Goal: Task Accomplishment & Management: Manage account settings

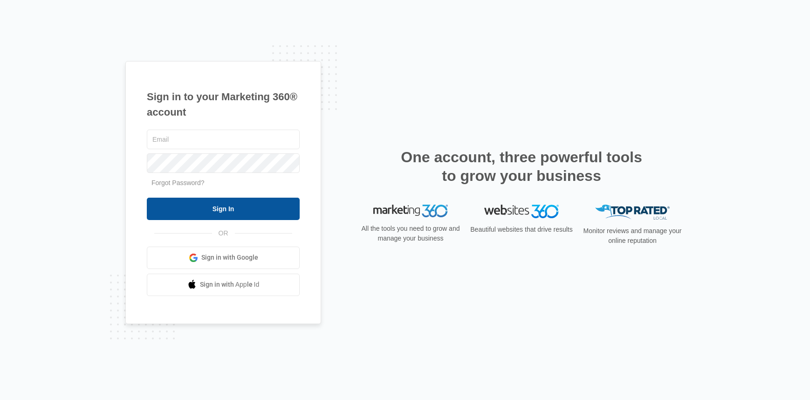
type input "madeline.plate@madwire.com"
click at [218, 217] on input "Sign In" at bounding box center [223, 209] width 153 height 22
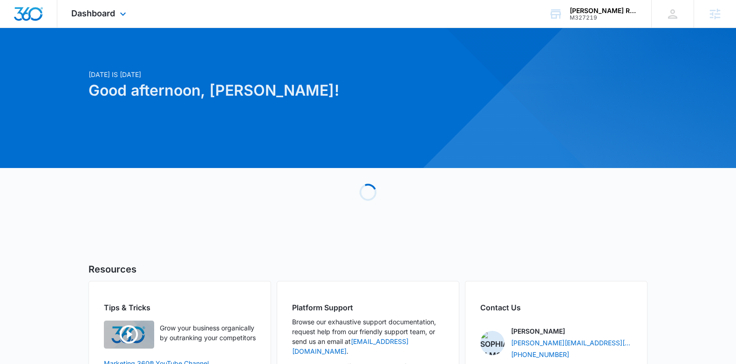
drag, startPoint x: 103, startPoint y: 18, endPoint x: 129, endPoint y: 54, distance: 43.7
click at [103, 18] on div "Dashboard Apps Reputation Websites Forms CRM Email Social Payments POS Content …" at bounding box center [99, 13] width 85 height 27
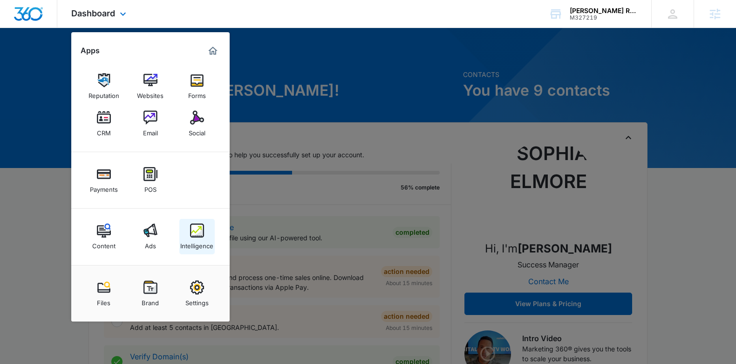
click at [198, 224] on img at bounding box center [197, 230] width 14 height 14
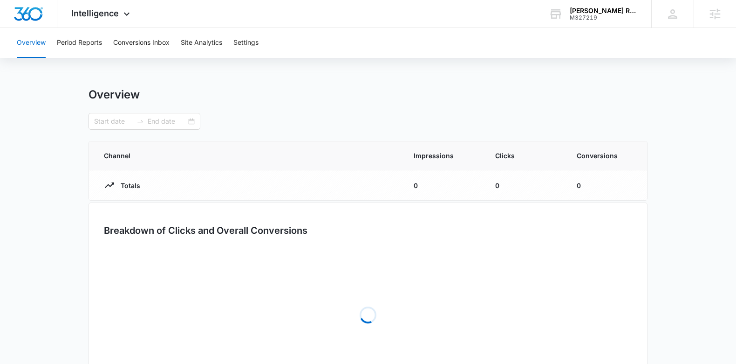
type input "09/05/2025"
type input "10/05/2025"
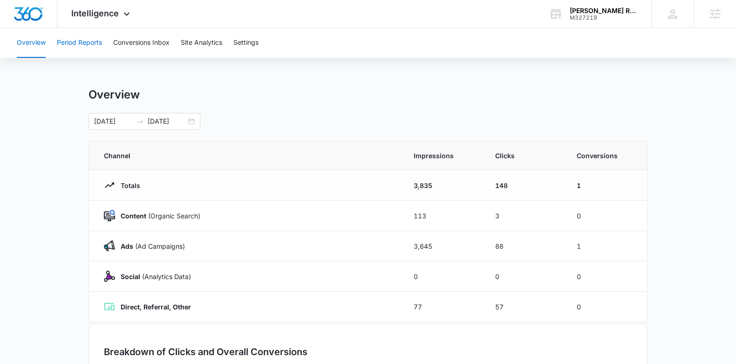
click at [82, 47] on button "Period Reports" at bounding box center [79, 43] width 45 height 30
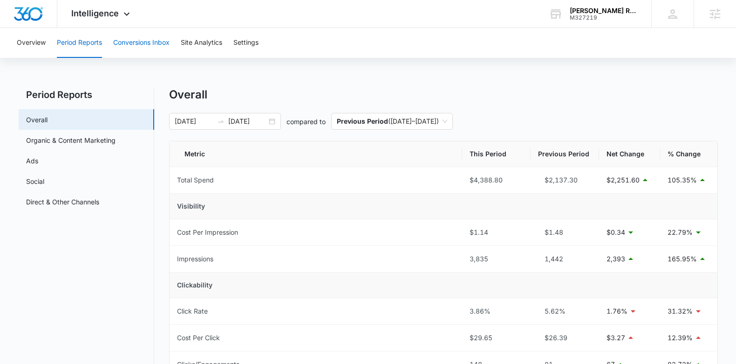
click at [144, 52] on button "Conversions Inbox" at bounding box center [141, 43] width 56 height 30
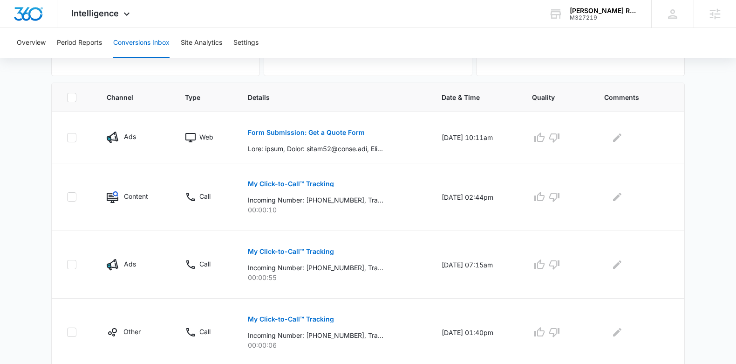
scroll to position [181, 0]
click at [298, 122] on button "Form Submission: Get a Quote Form" at bounding box center [306, 133] width 117 height 22
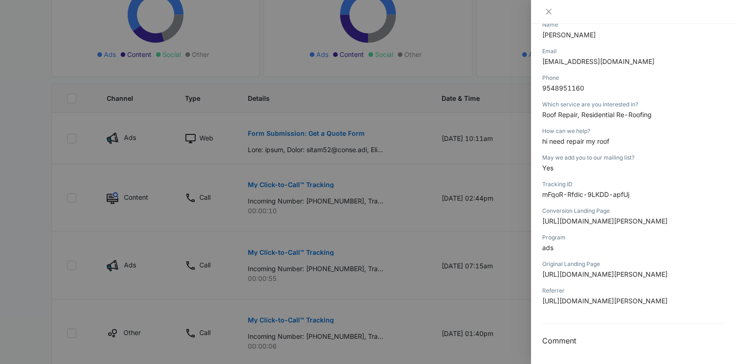
scroll to position [191, 0]
click at [334, 118] on div at bounding box center [368, 182] width 736 height 364
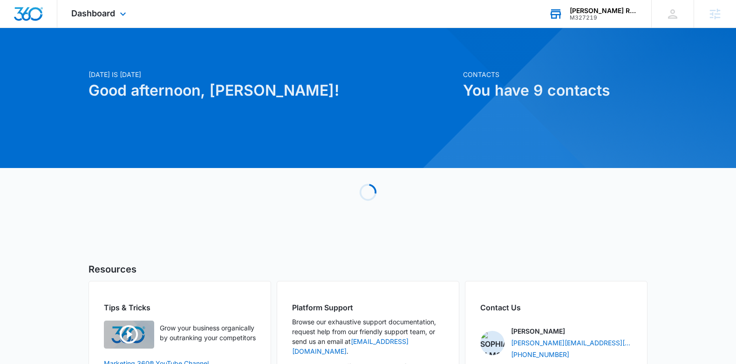
click at [617, 14] on div "M327219" at bounding box center [604, 17] width 68 height 7
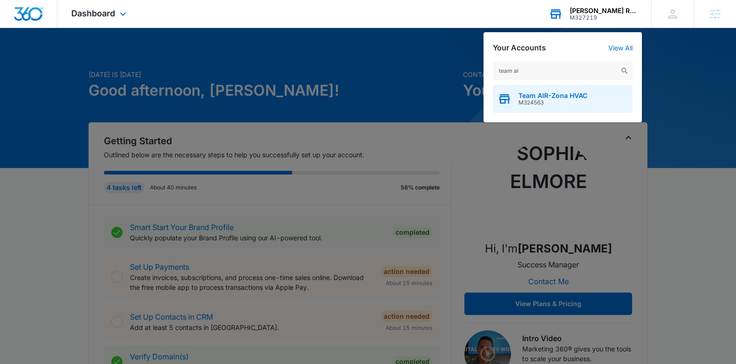
type input "team ai"
click at [551, 104] on span "M324563" at bounding box center [553, 102] width 69 height 7
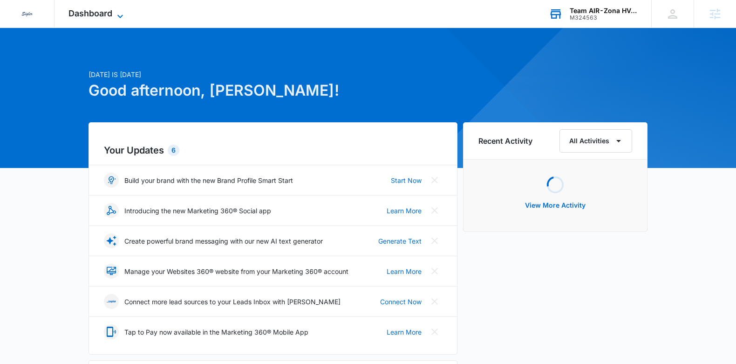
click at [82, 15] on span "Dashboard" at bounding box center [91, 13] width 44 height 10
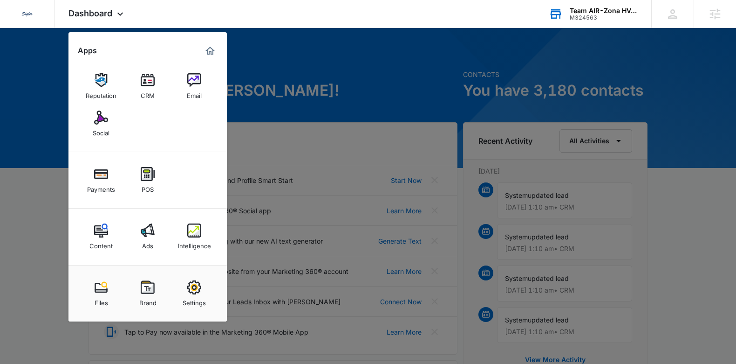
click at [154, 227] on img at bounding box center [148, 230] width 14 height 14
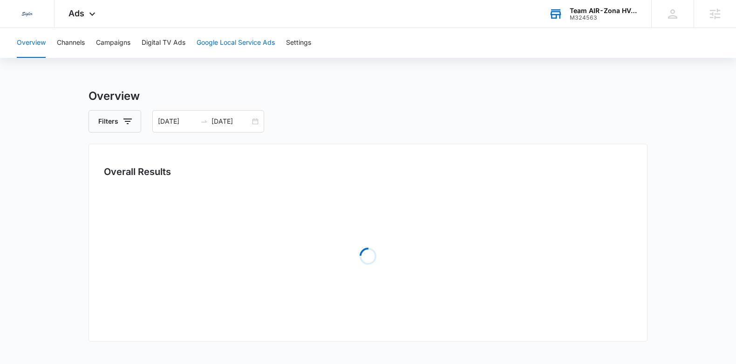
click at [220, 43] on button "Google Local Service Ads" at bounding box center [236, 43] width 78 height 30
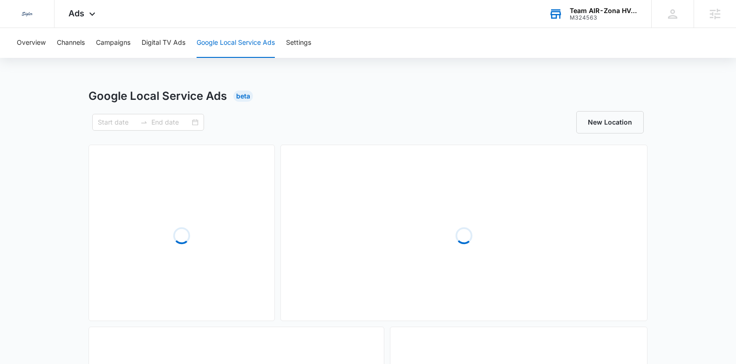
type input "08/26/2025"
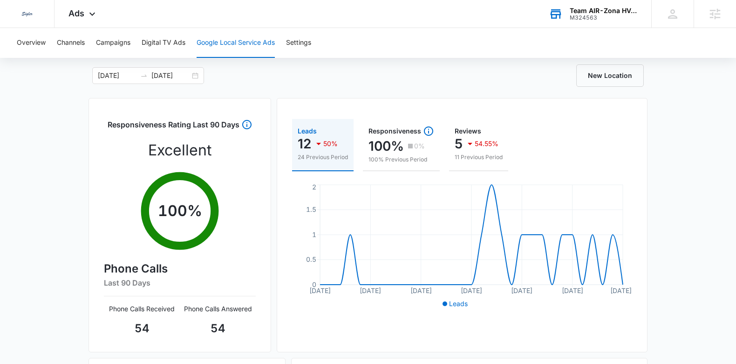
scroll to position [48, 0]
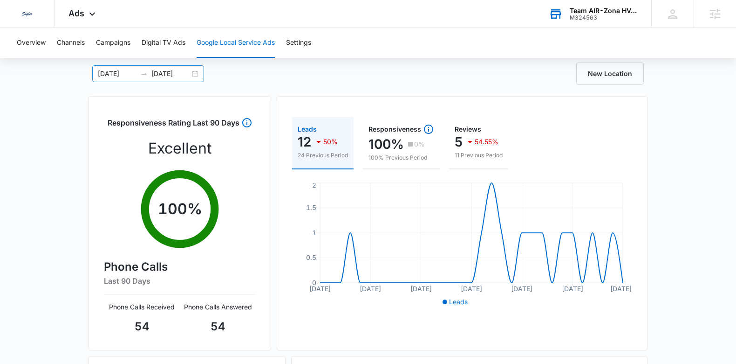
click at [162, 71] on input "09/25/2025" at bounding box center [170, 74] width 39 height 10
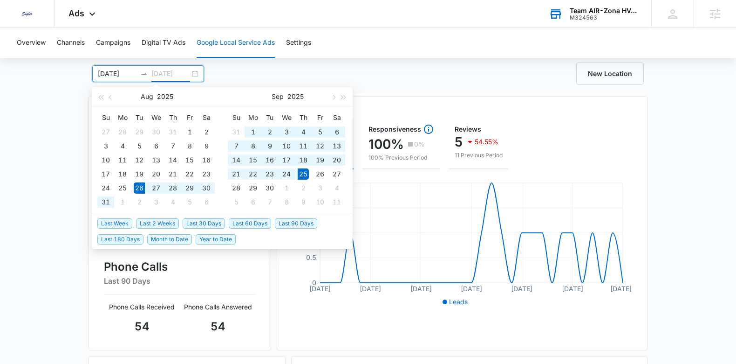
type input "09/25/2025"
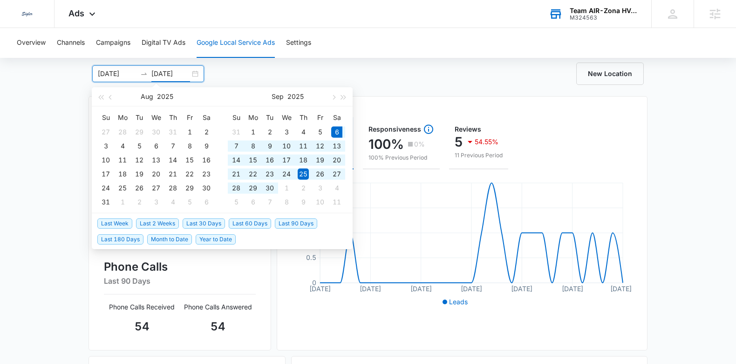
click at [223, 224] on span "Last 30 Days" at bounding box center [204, 223] width 42 height 10
type input "09/06/2025"
type input "10/06/2025"
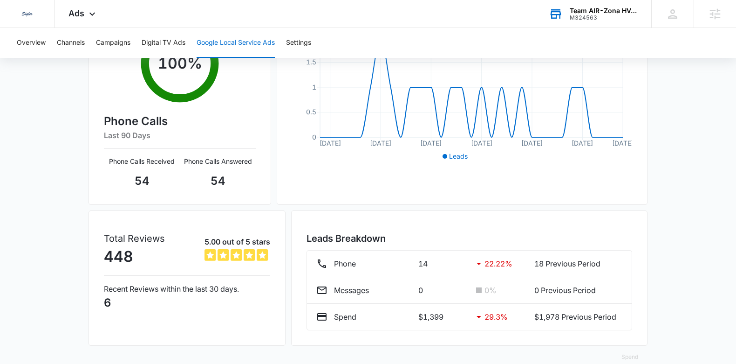
scroll to position [192, 0]
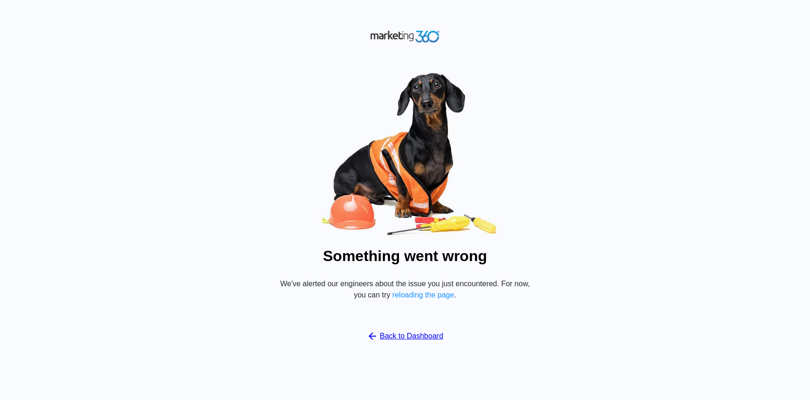
click at [437, 293] on button "reloading the page" at bounding box center [423, 295] width 62 height 8
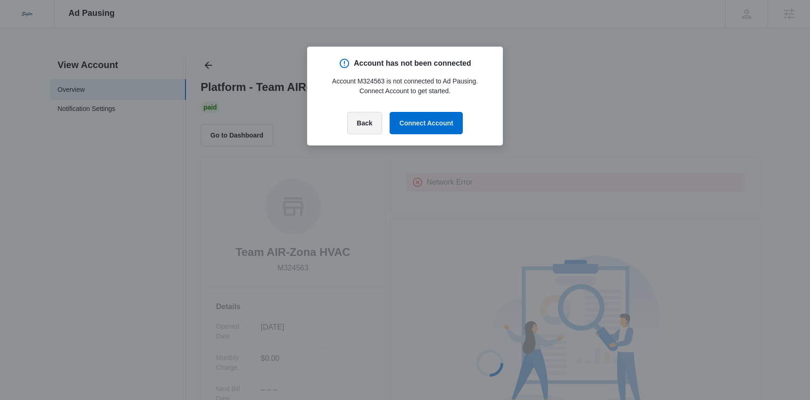
click at [369, 113] on button "Back" at bounding box center [364, 123] width 35 height 22
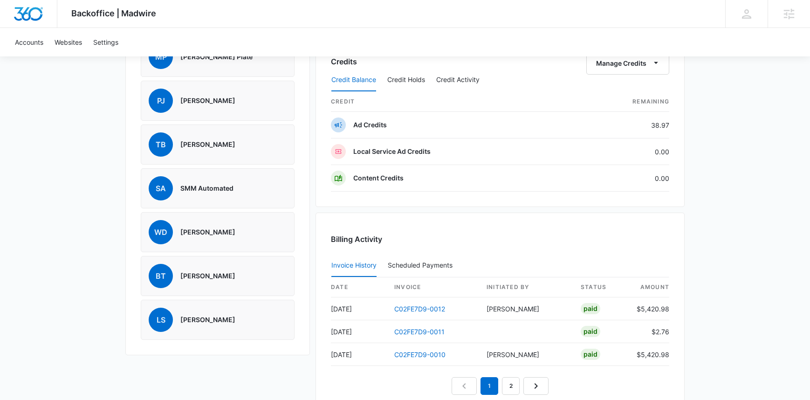
scroll to position [714, 0]
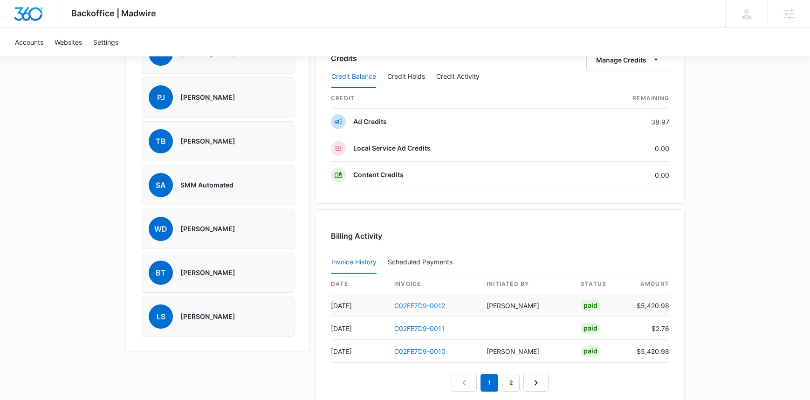
click at [419, 306] on link "C02FE7D9-0012" at bounding box center [419, 306] width 51 height 8
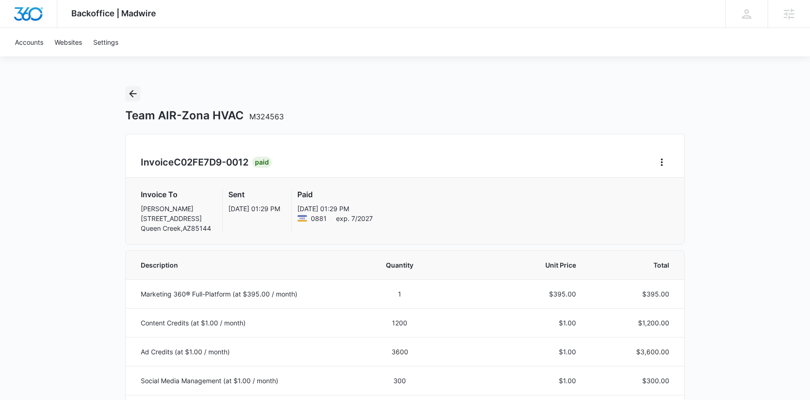
click at [131, 92] on icon "Back" at bounding box center [132, 93] width 7 height 7
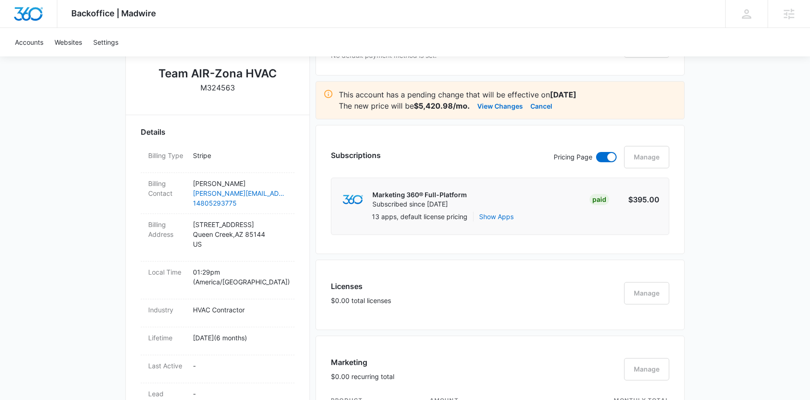
scroll to position [213, 0]
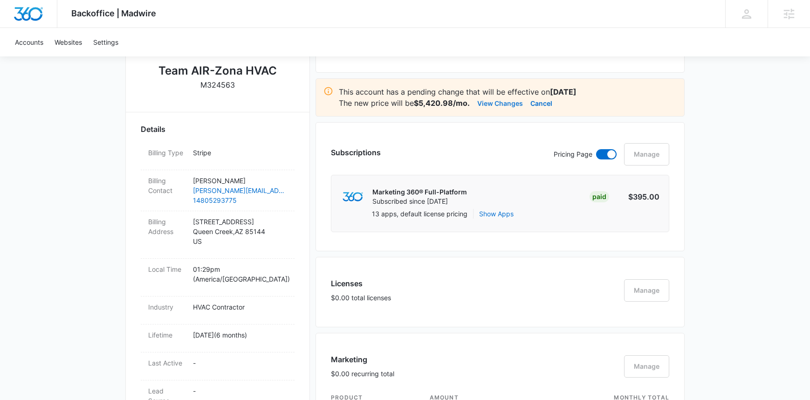
click at [513, 105] on button "View Changes" at bounding box center [500, 102] width 46 height 11
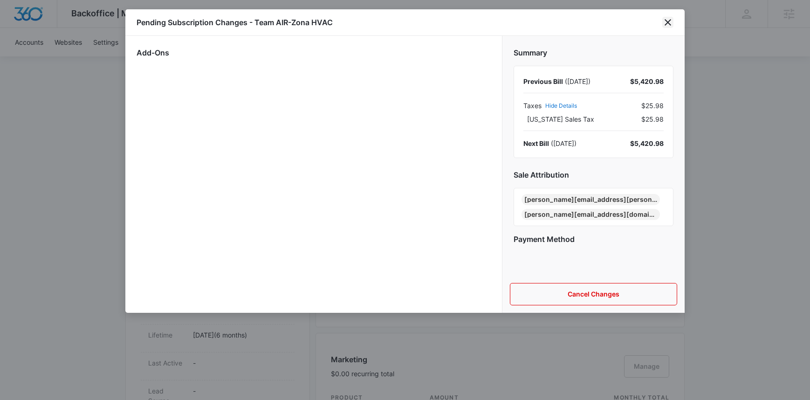
click at [668, 20] on icon "close" at bounding box center [667, 22] width 11 height 11
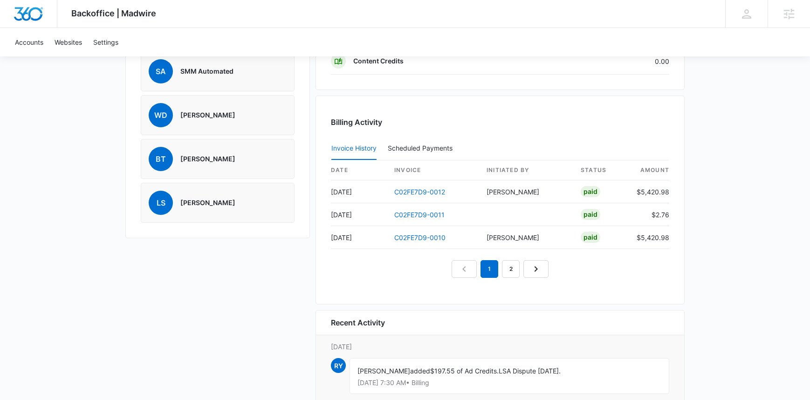
scroll to position [883, 0]
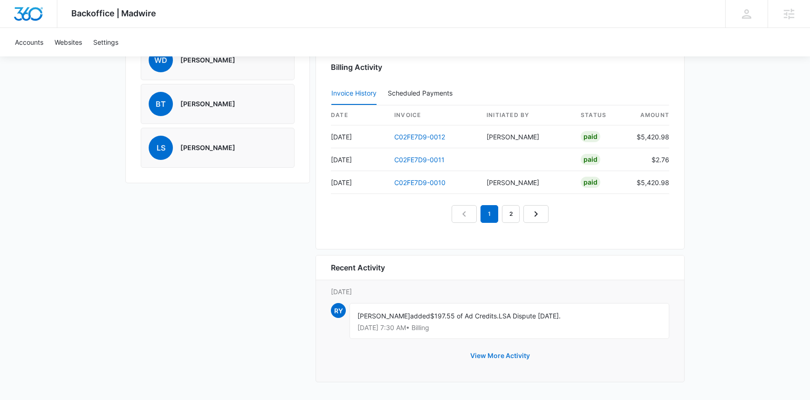
click at [507, 353] on button "View More Activity" at bounding box center [500, 355] width 78 height 22
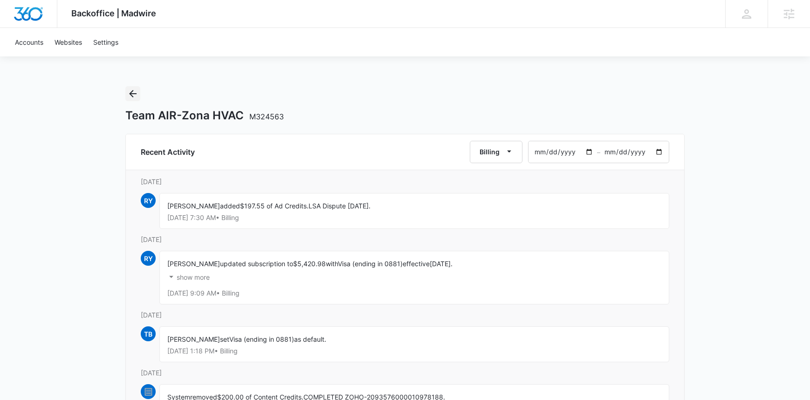
click at [138, 93] on button "Back" at bounding box center [132, 93] width 15 height 15
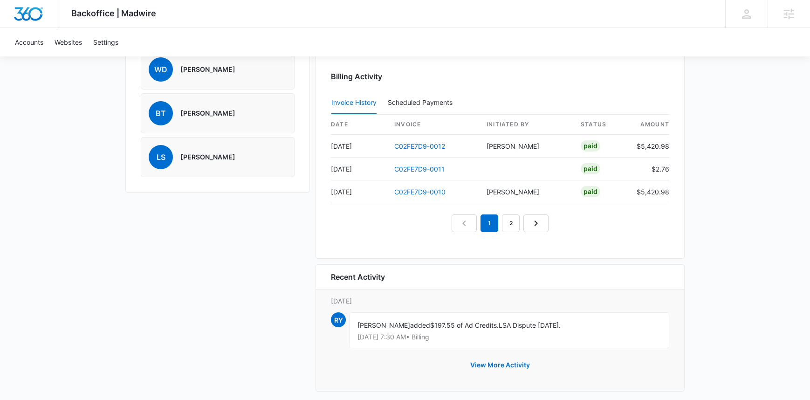
scroll to position [883, 0]
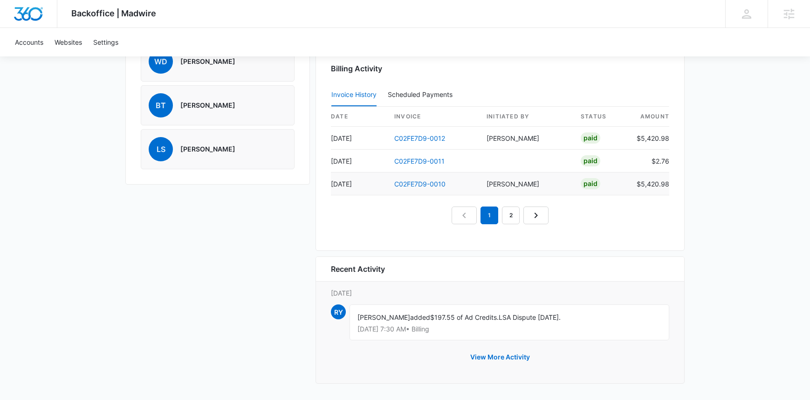
click at [403, 192] on td "C02FE7D9-0010" at bounding box center [433, 183] width 92 height 23
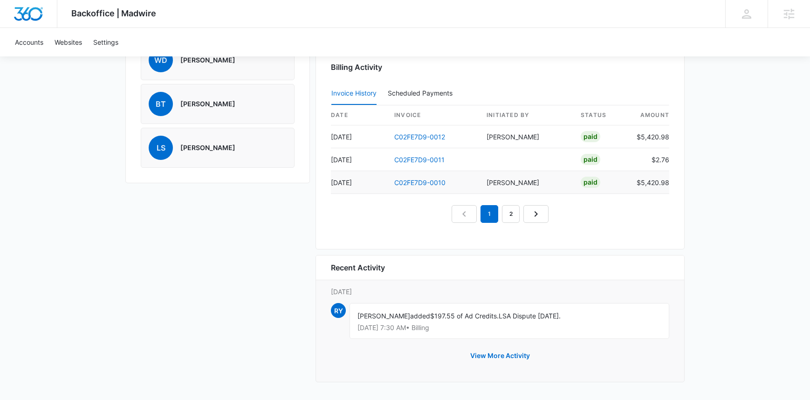
click at [403, 187] on td "C02FE7D9-0010" at bounding box center [433, 182] width 92 height 23
click at [402, 183] on link "C02FE7D9-0010" at bounding box center [419, 182] width 51 height 8
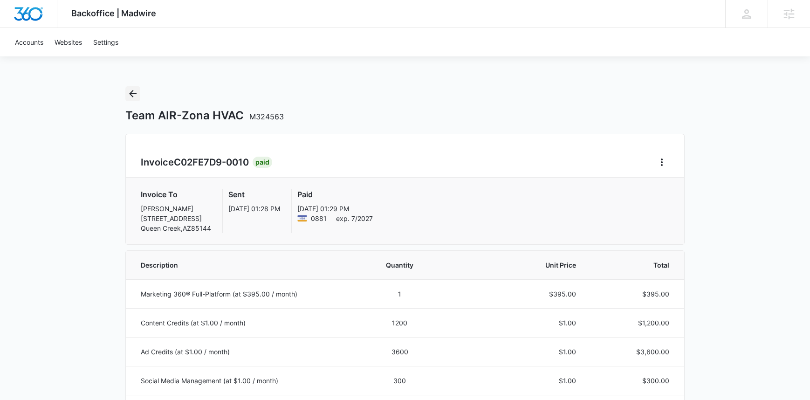
click at [127, 91] on icon "Back" at bounding box center [132, 93] width 11 height 11
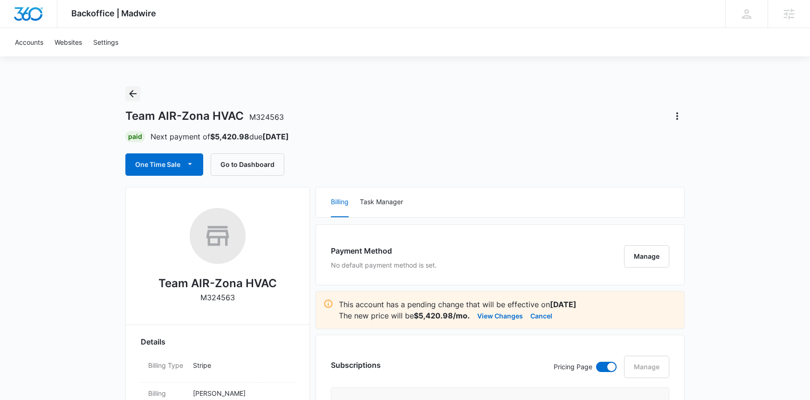
click at [127, 92] on icon "Back" at bounding box center [132, 93] width 11 height 11
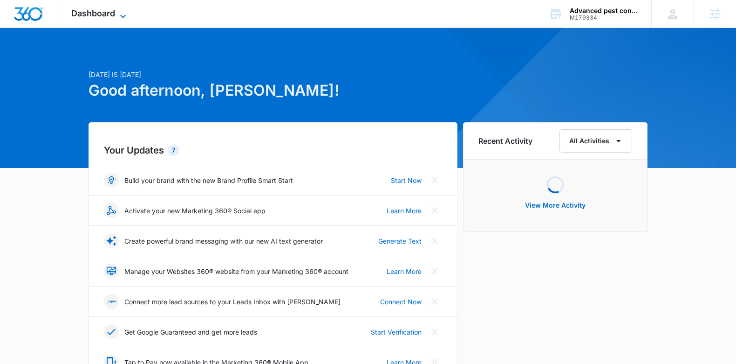
click at [75, 13] on span "Dashboard" at bounding box center [93, 13] width 44 height 10
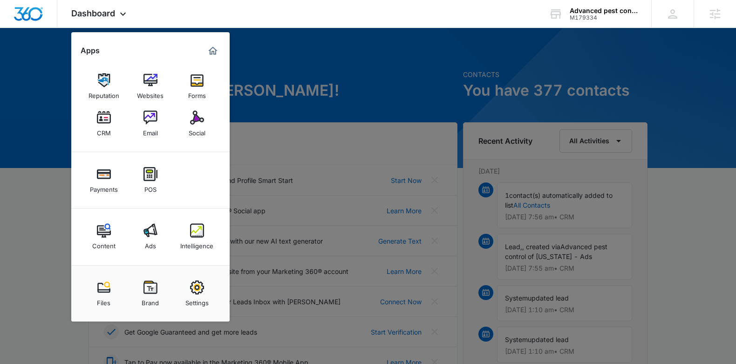
click at [194, 226] on img at bounding box center [197, 230] width 14 height 14
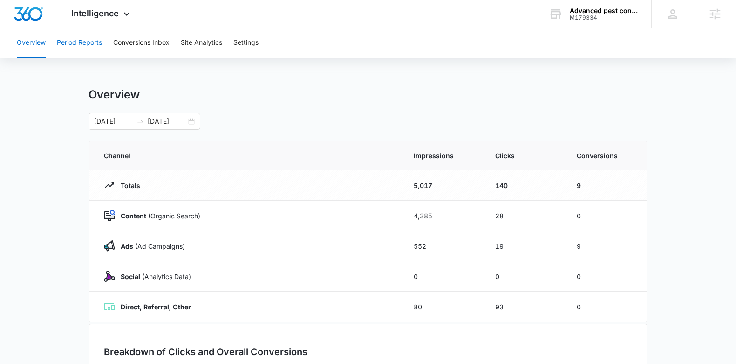
click at [89, 42] on button "Period Reports" at bounding box center [79, 43] width 45 height 30
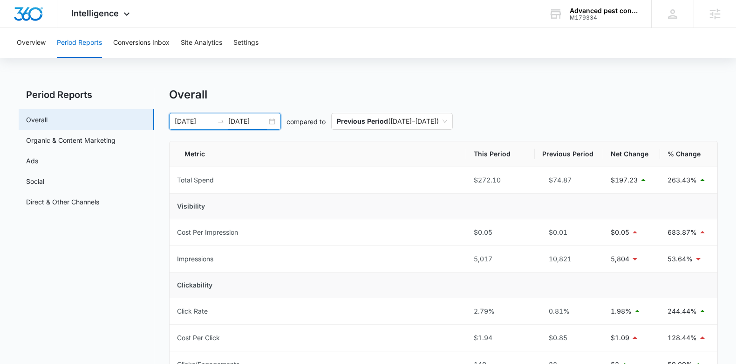
click at [255, 121] on input "10/02/2025" at bounding box center [247, 121] width 39 height 10
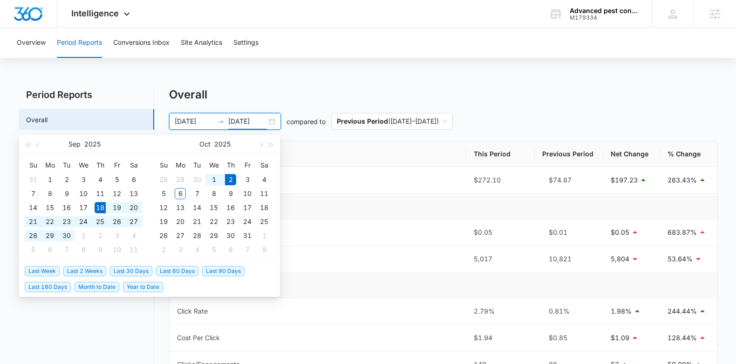
type input "10/02/2025"
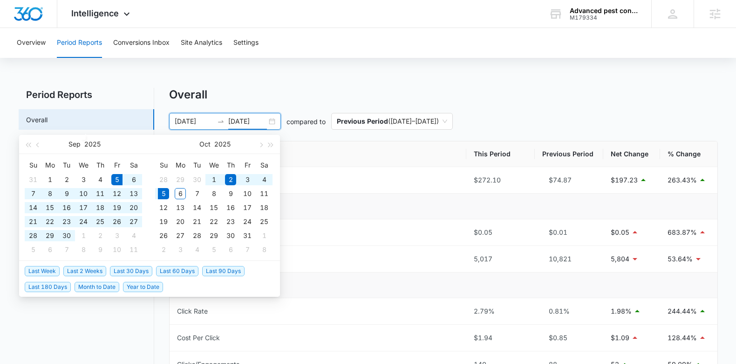
click at [135, 266] on span "Last 30 Days" at bounding box center [131, 271] width 42 height 10
type input "09/05/2025"
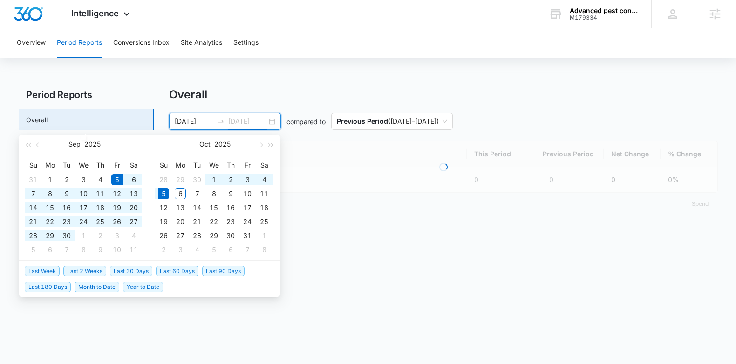
type input "10/05/2025"
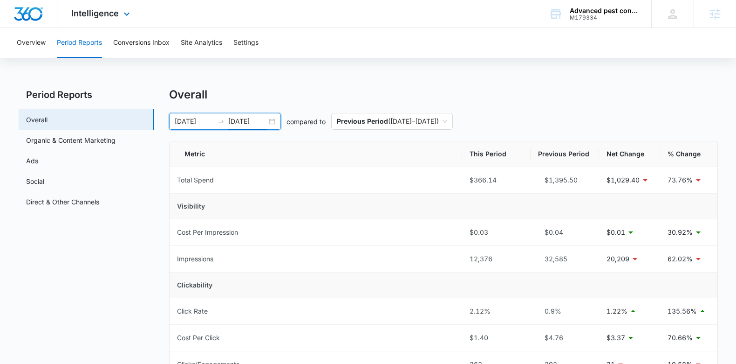
click at [110, 7] on div "Intelligence Apps Reputation Websites Forms CRM Email Social Payments POS Conte…" at bounding box center [101, 13] width 89 height 27
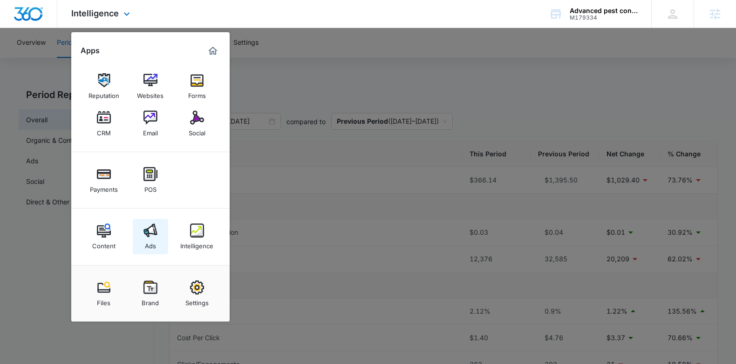
click at [148, 237] on div "Ads" at bounding box center [150, 243] width 11 height 12
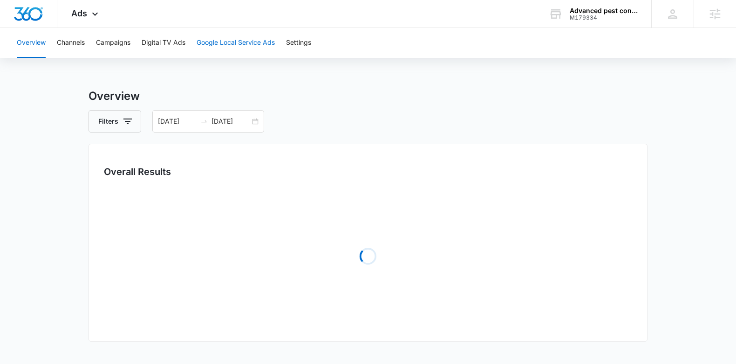
click at [225, 37] on button "Google Local Service Ads" at bounding box center [236, 43] width 78 height 30
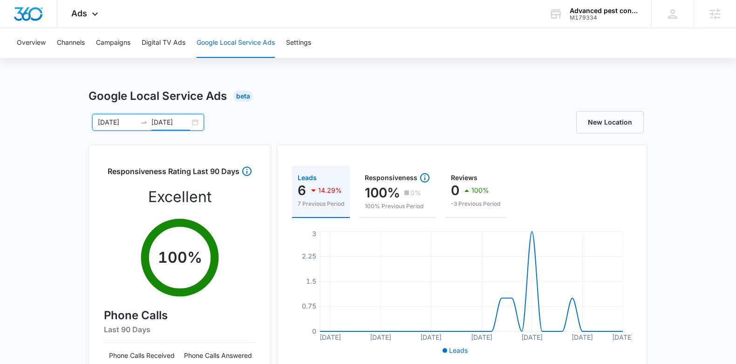
click at [158, 123] on input "10/05/2025" at bounding box center [170, 122] width 39 height 10
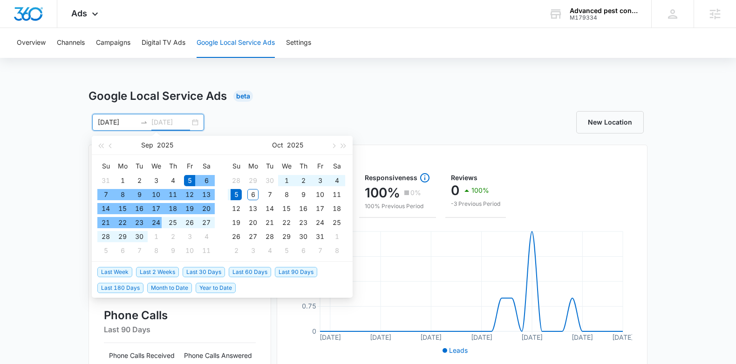
type input "10/05/2025"
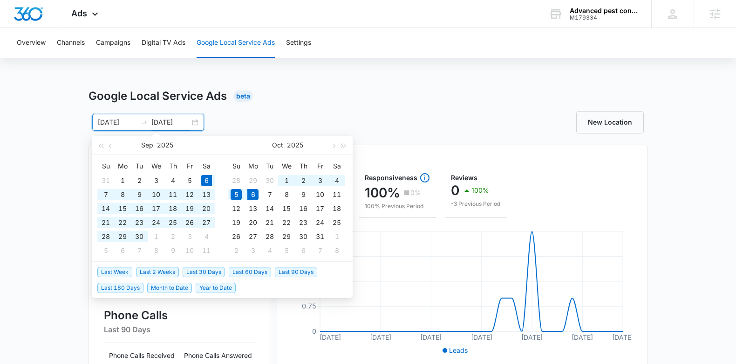
click at [209, 270] on span "Last 30 Days" at bounding box center [204, 272] width 42 height 10
type input "09/06/2025"
type input "10/06/2025"
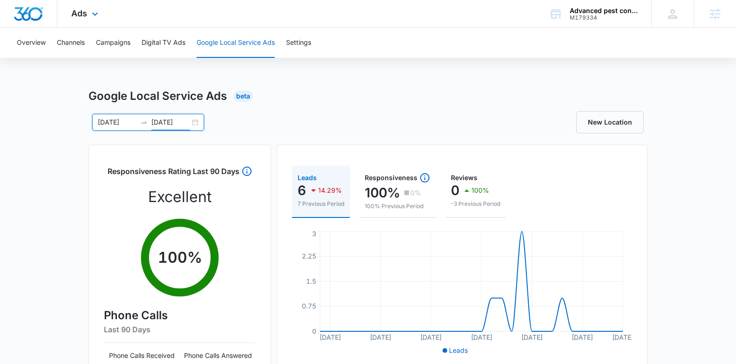
click at [83, 19] on div "Ads Apps Reputation Websites Forms CRM Email Social Payments POS Content Ads In…" at bounding box center [85, 13] width 57 height 27
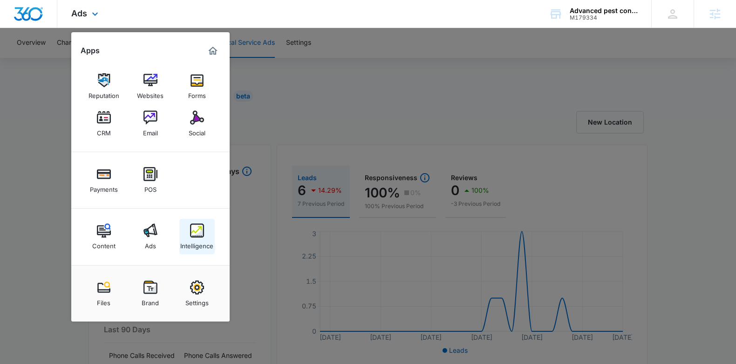
drag, startPoint x: 205, startPoint y: 225, endPoint x: 183, endPoint y: 190, distance: 41.2
click at [204, 225] on link "Intelligence" at bounding box center [196, 236] width 35 height 35
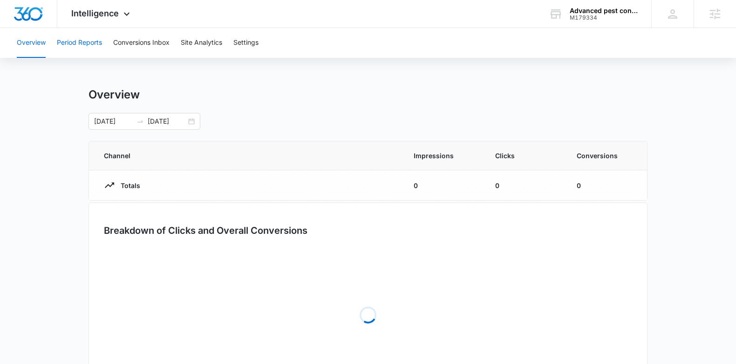
drag, startPoint x: 93, startPoint y: 43, endPoint x: 121, endPoint y: 62, distance: 33.2
click at [93, 43] on button "Period Reports" at bounding box center [79, 43] width 45 height 30
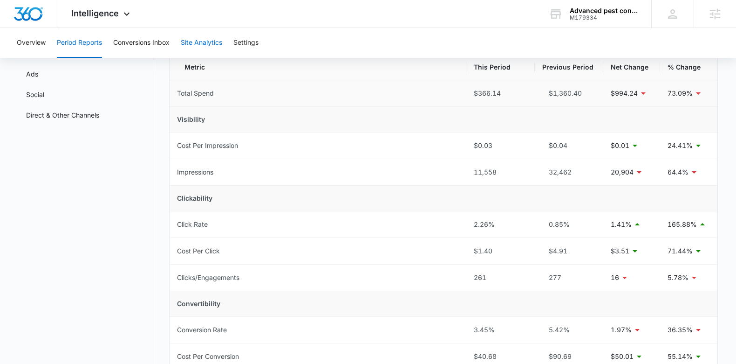
scroll to position [81, 0]
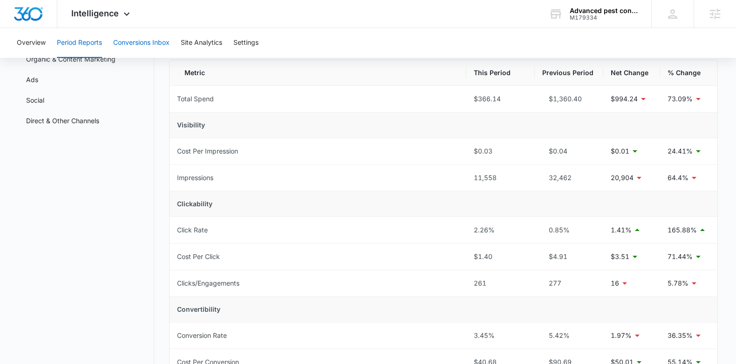
click at [127, 52] on button "Conversions Inbox" at bounding box center [141, 43] width 56 height 30
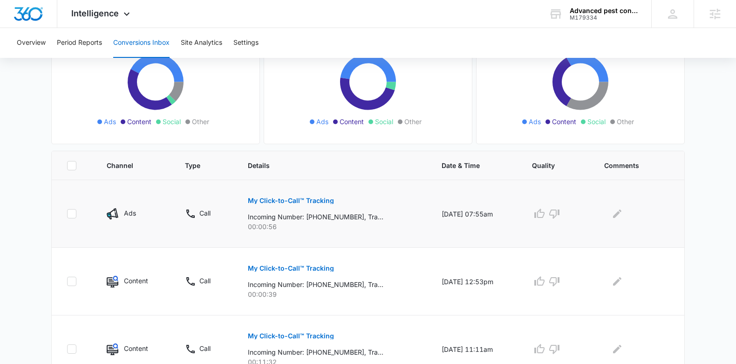
scroll to position [113, 0]
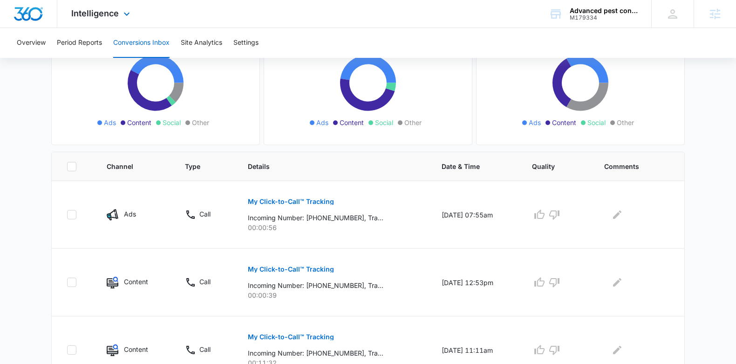
drag, startPoint x: 90, startPoint y: 15, endPoint x: 103, endPoint y: 34, distance: 22.1
click at [90, 15] on span "Intelligence" at bounding box center [95, 13] width 48 height 10
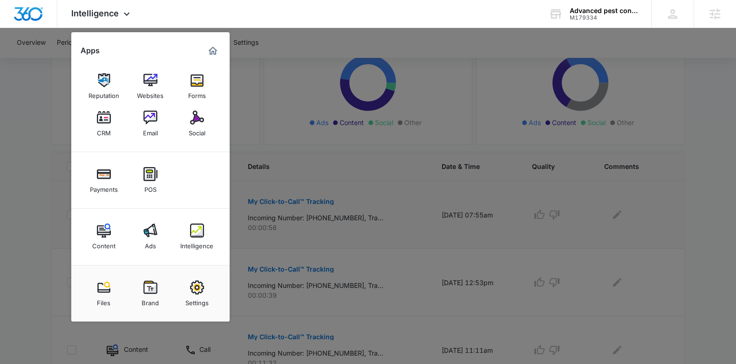
click at [146, 240] on div "Ads" at bounding box center [150, 243] width 11 height 12
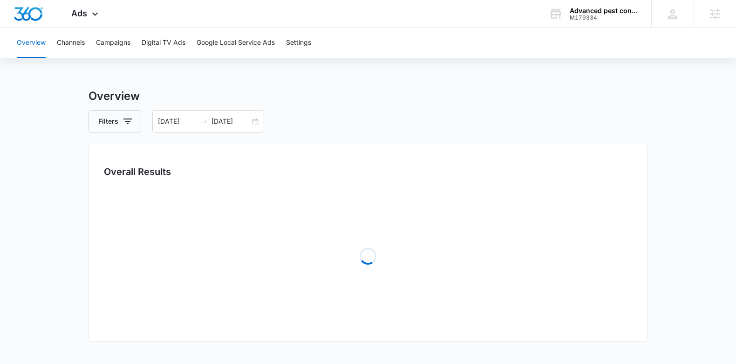
drag, startPoint x: 96, startPoint y: 46, endPoint x: 127, endPoint y: 62, distance: 35.4
click at [96, 46] on div "Overview Channels Campaigns Digital TV Ads Google Local Service Ads Settings" at bounding box center [368, 43] width 714 height 30
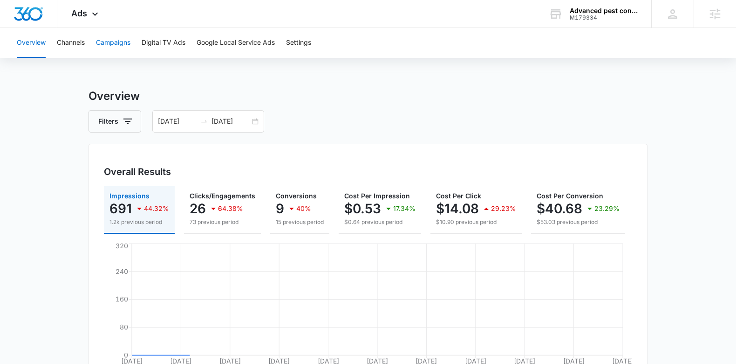
click at [116, 43] on button "Campaigns" at bounding box center [113, 43] width 34 height 30
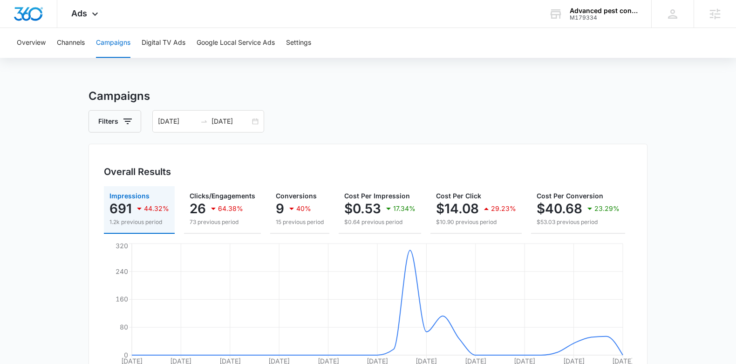
click at [341, 120] on div "Filters 09/06/2025 10/06/2025" at bounding box center [368, 121] width 559 height 22
click at [96, 8] on div "Ads Apps Reputation Websites Forms CRM Email Social Payments POS Content Ads In…" at bounding box center [85, 13] width 57 height 27
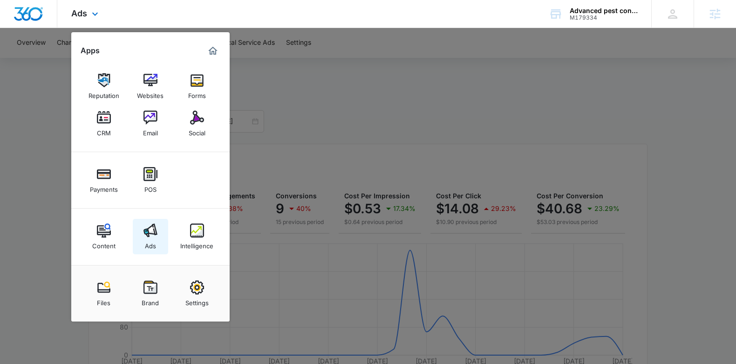
click at [158, 237] on link "Ads" at bounding box center [150, 236] width 35 height 35
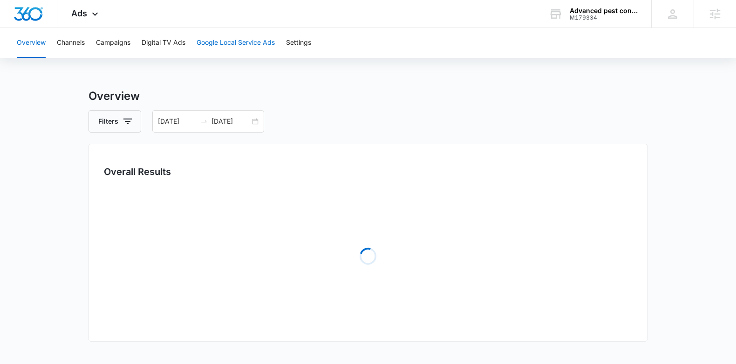
click at [227, 50] on button "Google Local Service Ads" at bounding box center [236, 43] width 78 height 30
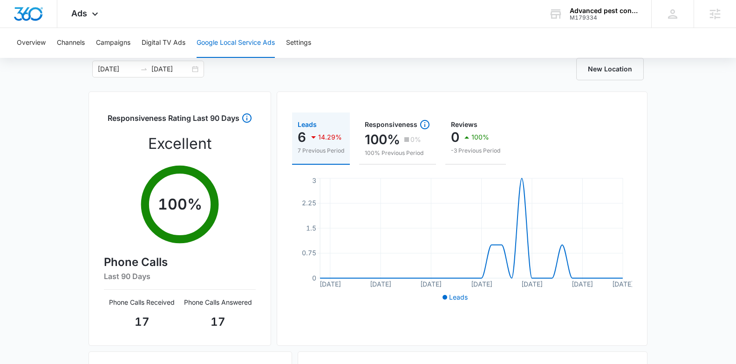
scroll to position [54, 0]
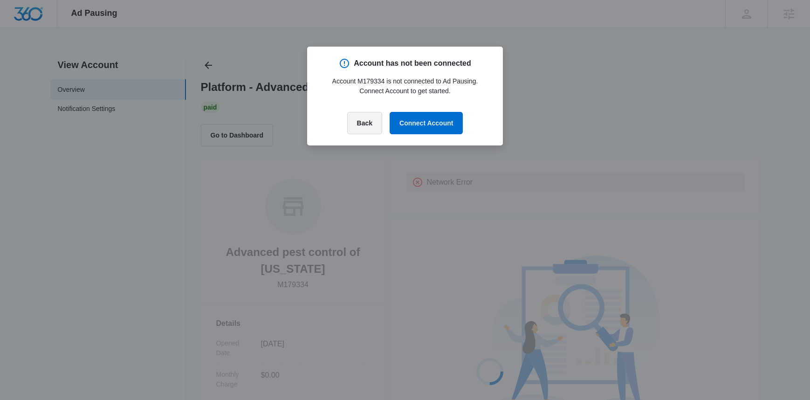
click at [349, 125] on button "Back" at bounding box center [364, 123] width 35 height 22
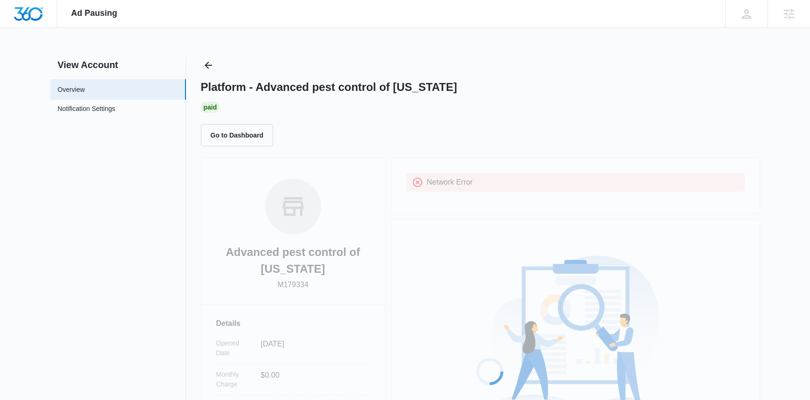
scroll to position [1, 0]
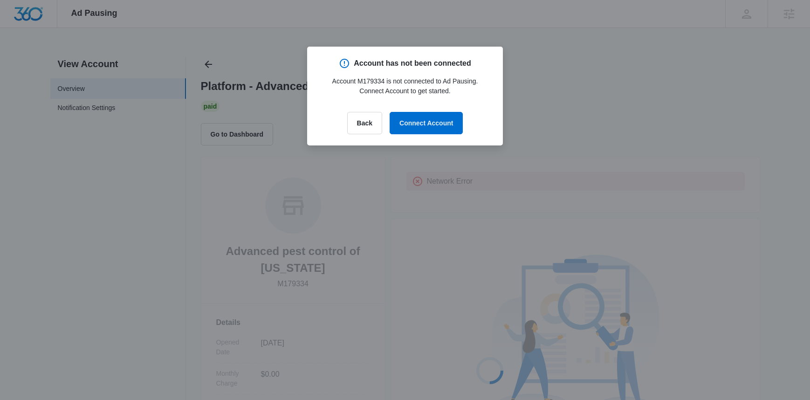
click at [368, 147] on div at bounding box center [405, 200] width 810 height 400
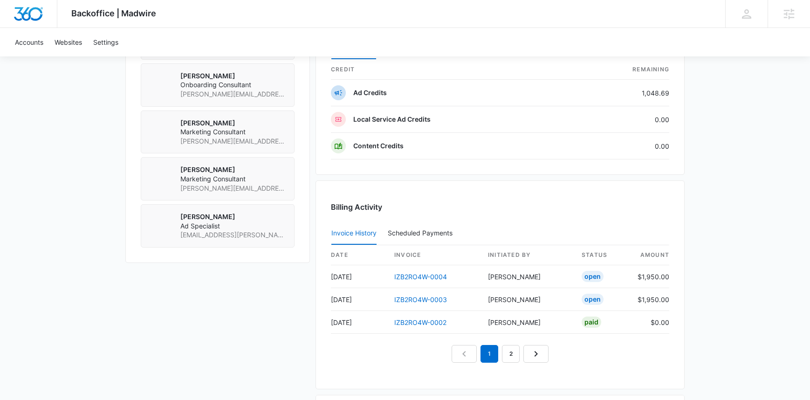
scroll to position [749, 0]
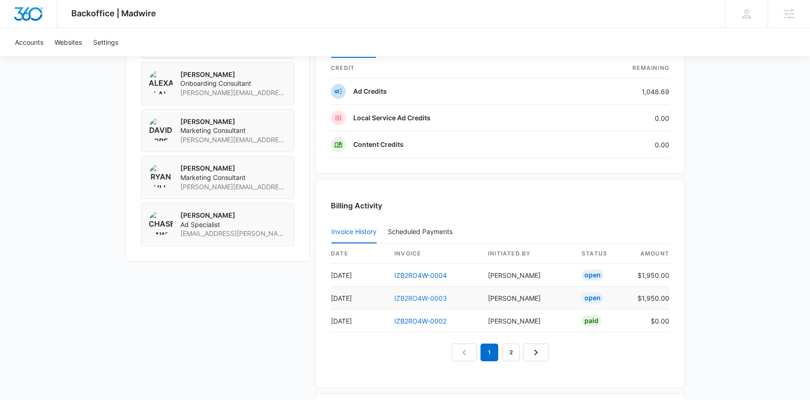
click at [421, 297] on link "IZB2RO4W-0003" at bounding box center [420, 298] width 53 height 8
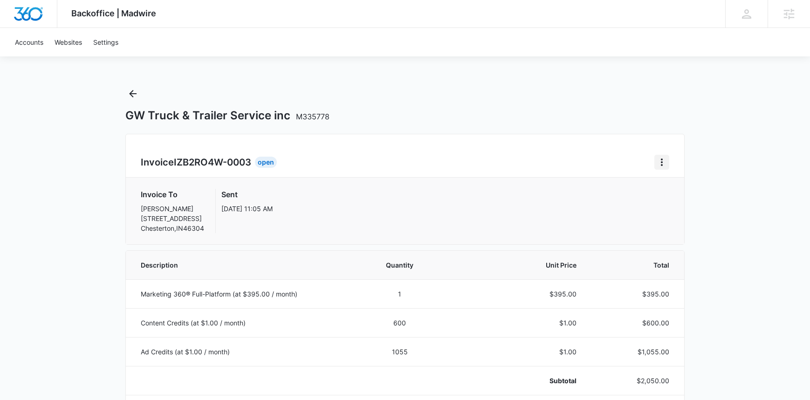
click at [661, 161] on icon "Home" at bounding box center [661, 162] width 11 height 11
click at [551, 153] on div "Invoice IZB2RO4W-0003 Open Invoice To [PERSON_NAME] [STREET_ADDRESS][PERSON_NAM…" at bounding box center [404, 189] width 559 height 111
click at [134, 89] on icon "Back" at bounding box center [132, 93] width 11 height 11
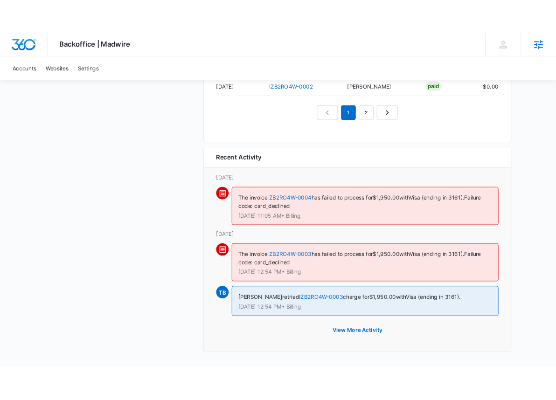
scroll to position [1016, 0]
